Goal: Find specific page/section: Find specific page/section

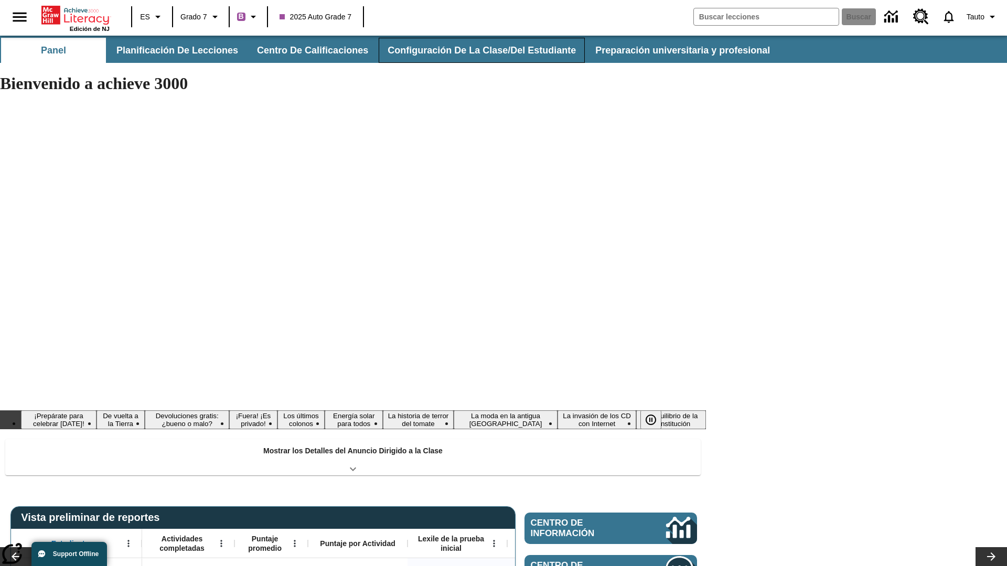
click at [475, 50] on button "Configuración de la clase/del estudiante" at bounding box center [482, 50] width 206 height 25
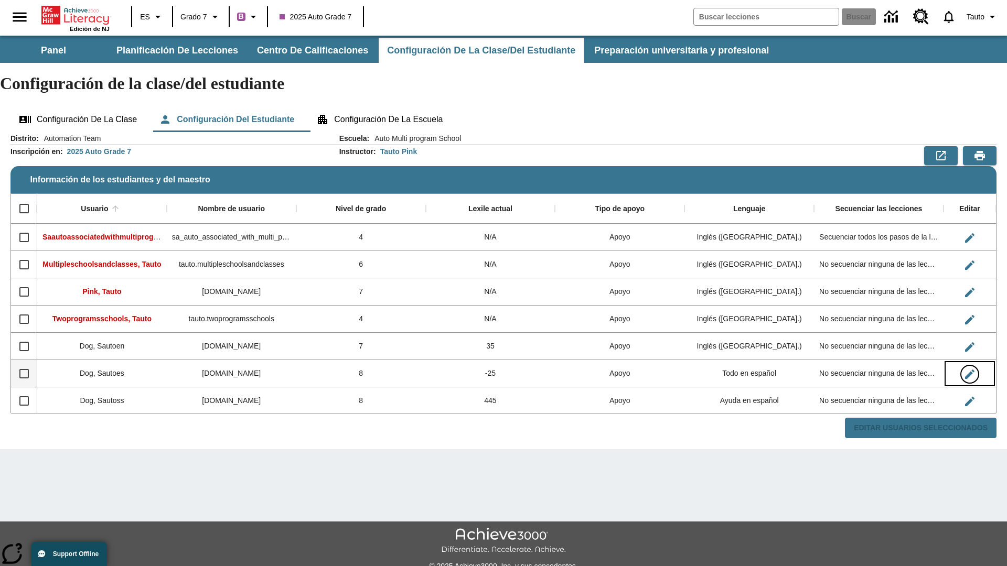
click at [969, 370] on icon "Editar Usuario" at bounding box center [969, 374] width 9 height 9
